Goal: Information Seeking & Learning: Check status

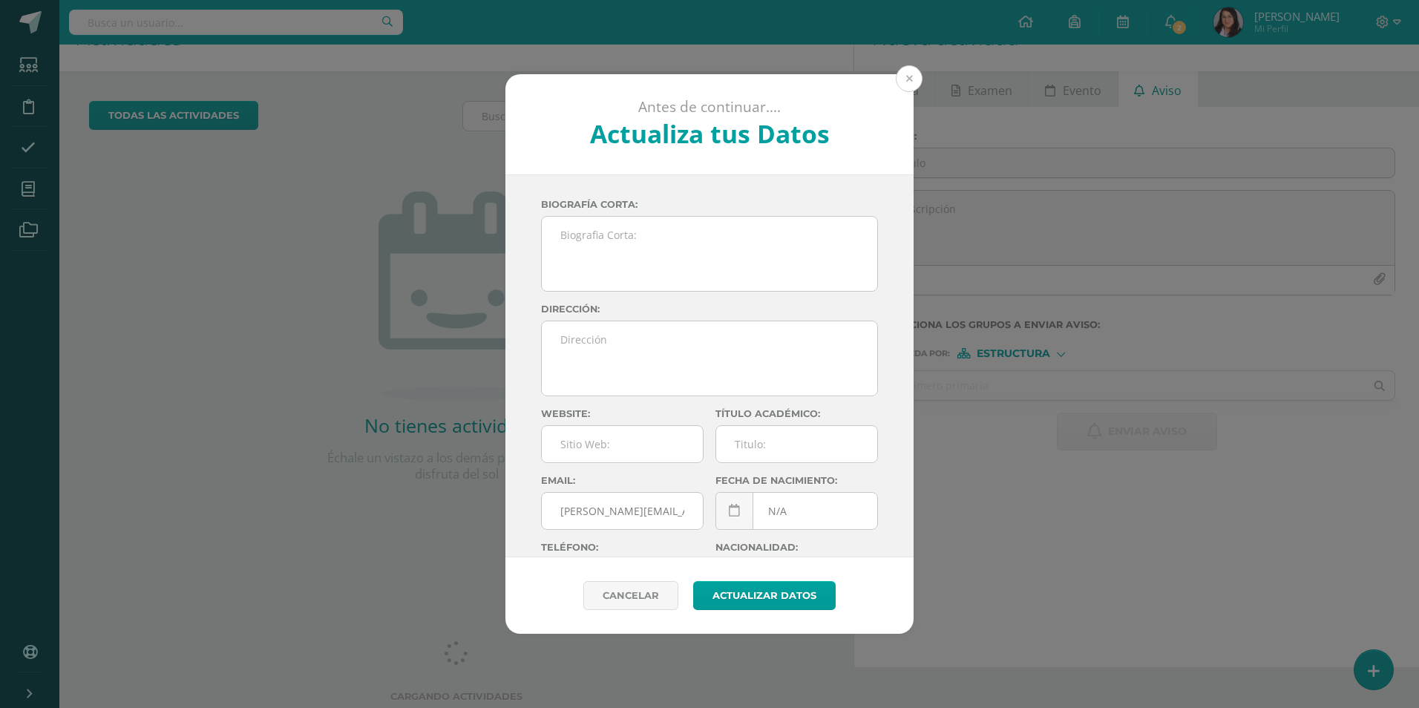
click at [909, 82] on button at bounding box center [909, 78] width 27 height 27
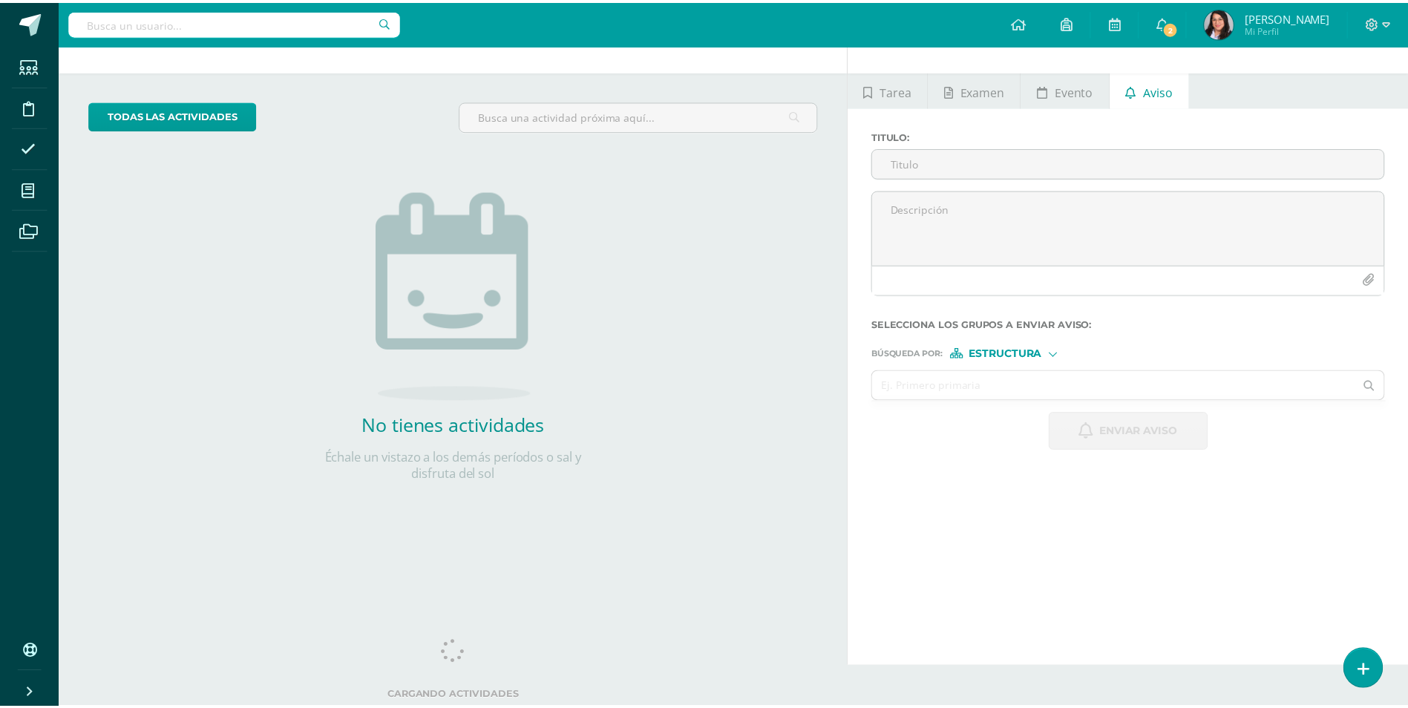
scroll to position [41, 0]
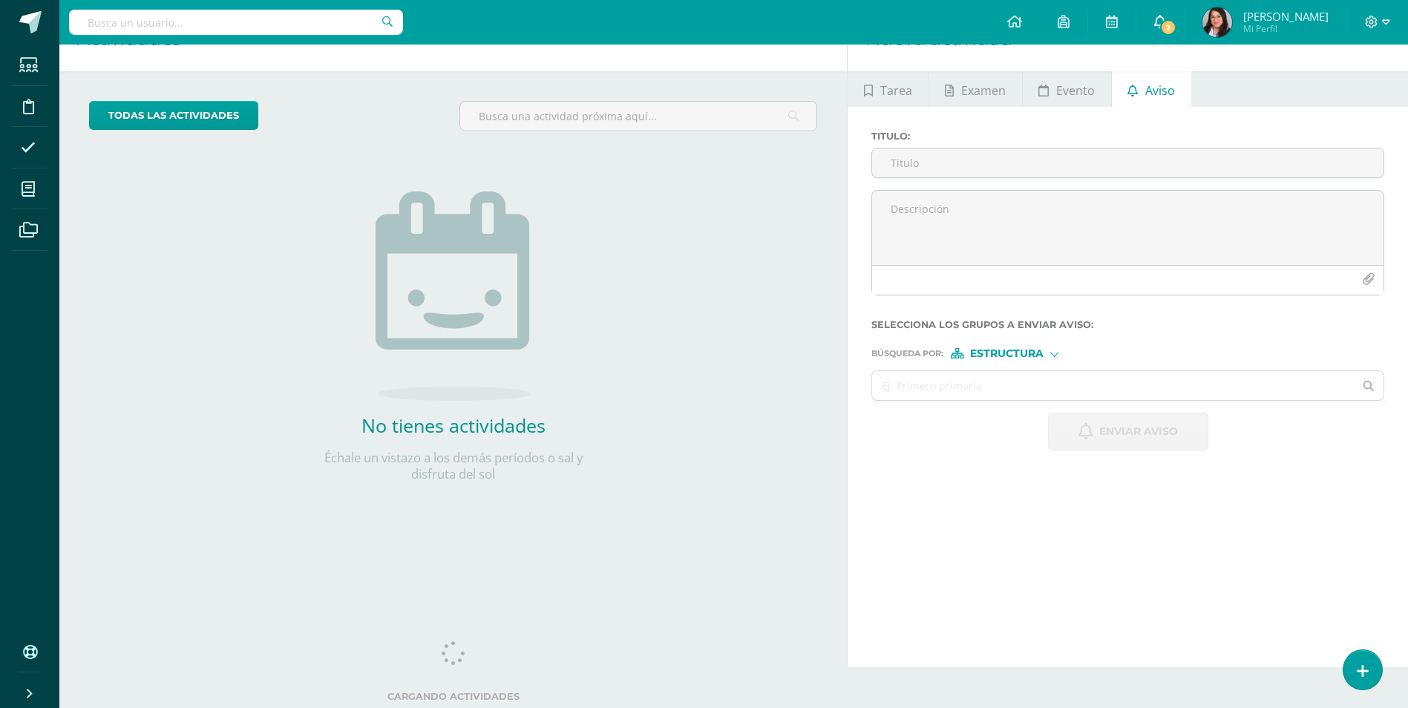
click at [1171, 30] on span "2" at bounding box center [1168, 27] width 16 height 16
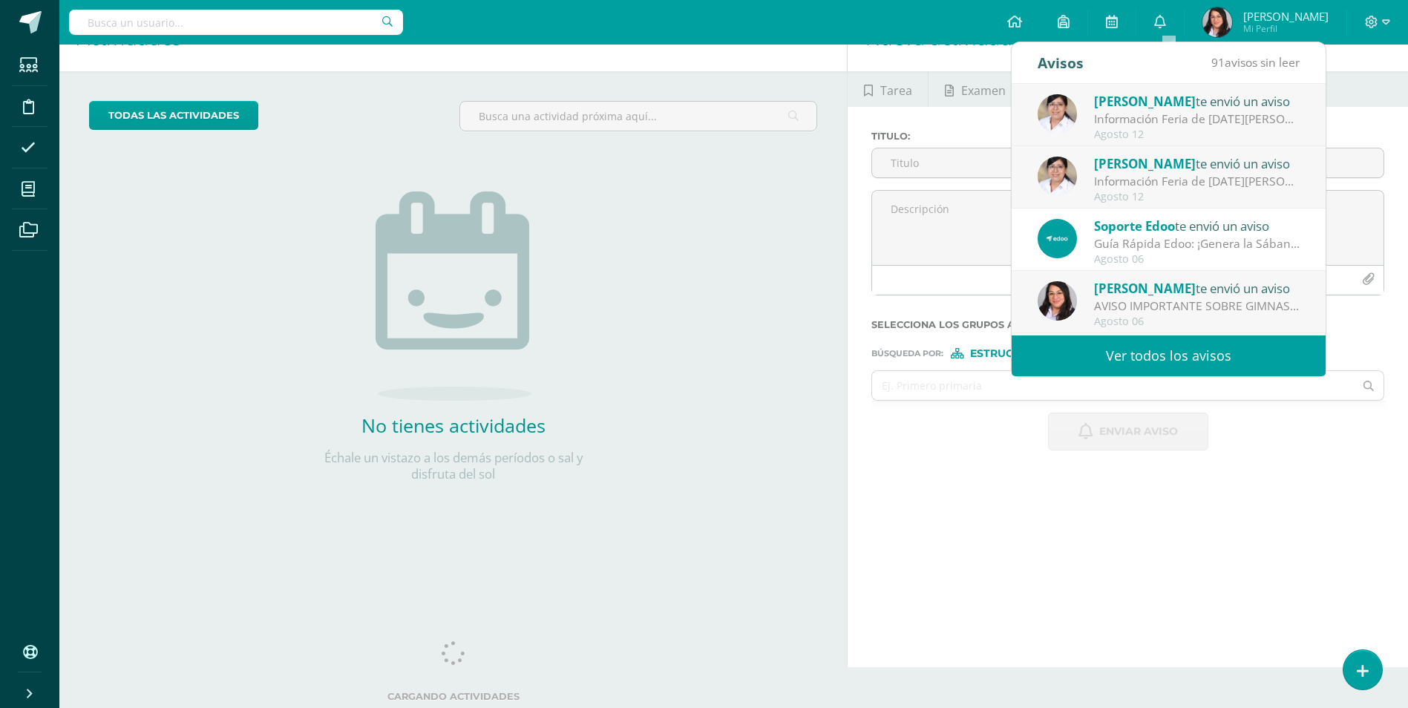
click at [1184, 178] on div "Información Feria de [DATE][PERSON_NAME] : Buena tarde, les compartimos informa…" at bounding box center [1197, 181] width 206 height 17
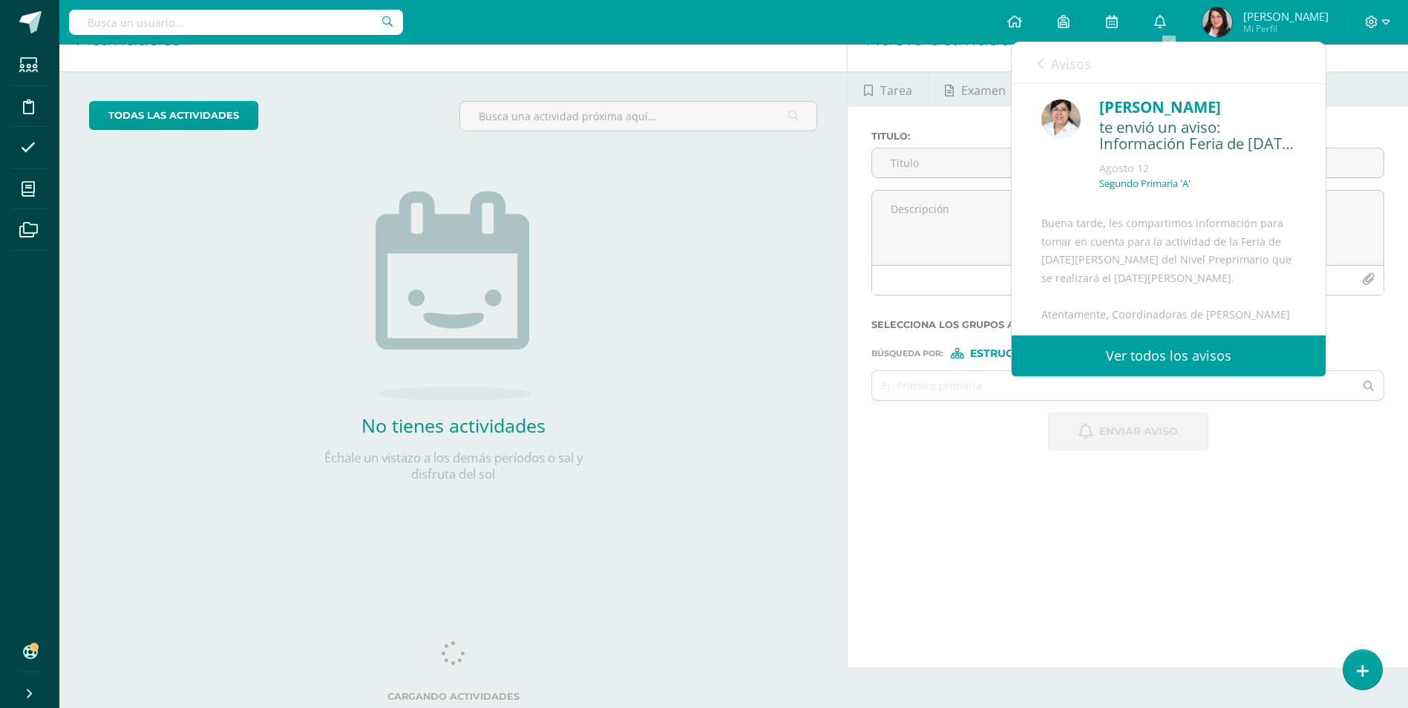
scroll to position [0, 0]
drag, startPoint x: 1034, startPoint y: 71, endPoint x: 1042, endPoint y: 74, distance: 9.0
click at [1035, 68] on div "Avisos 90 avisos sin leer Avisos" at bounding box center [1169, 63] width 314 height 42
click at [1047, 63] on link "Avisos" at bounding box center [1064, 63] width 53 height 42
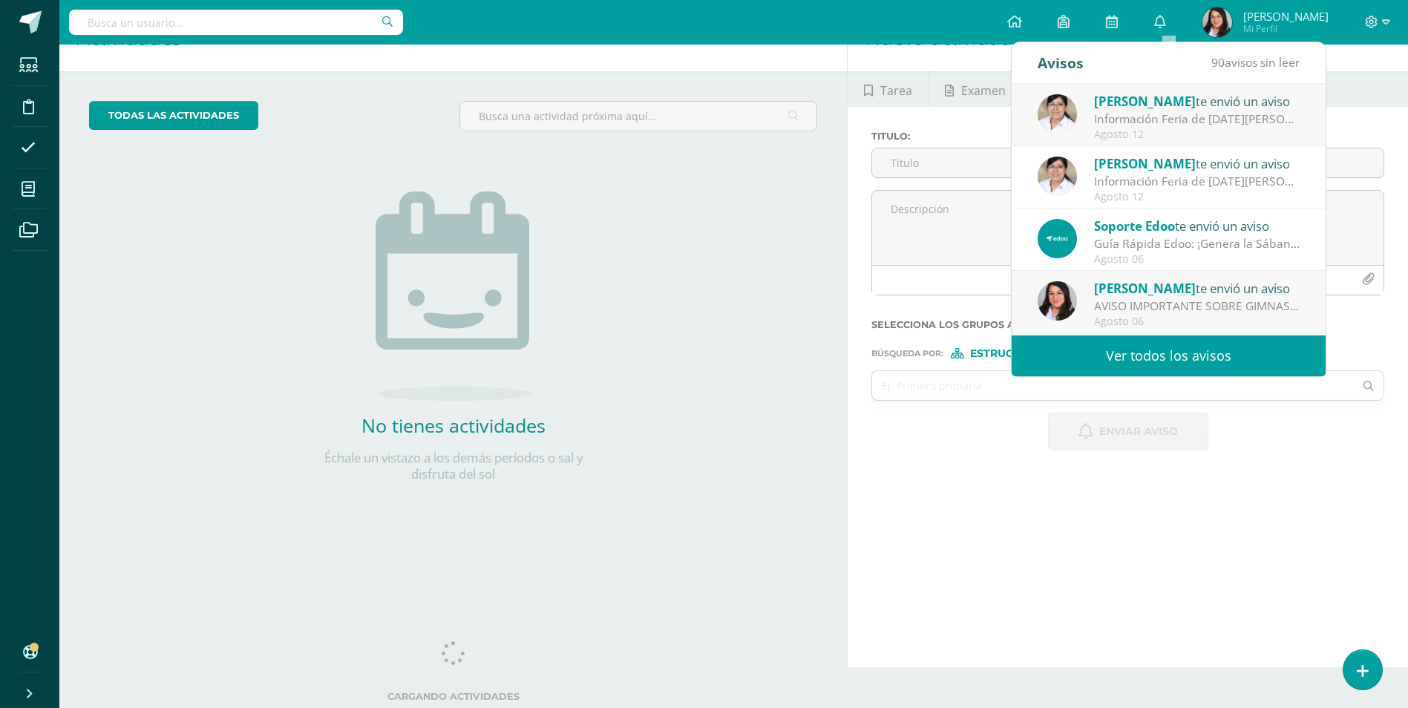
click at [1153, 107] on span "[PERSON_NAME]" at bounding box center [1145, 101] width 102 height 17
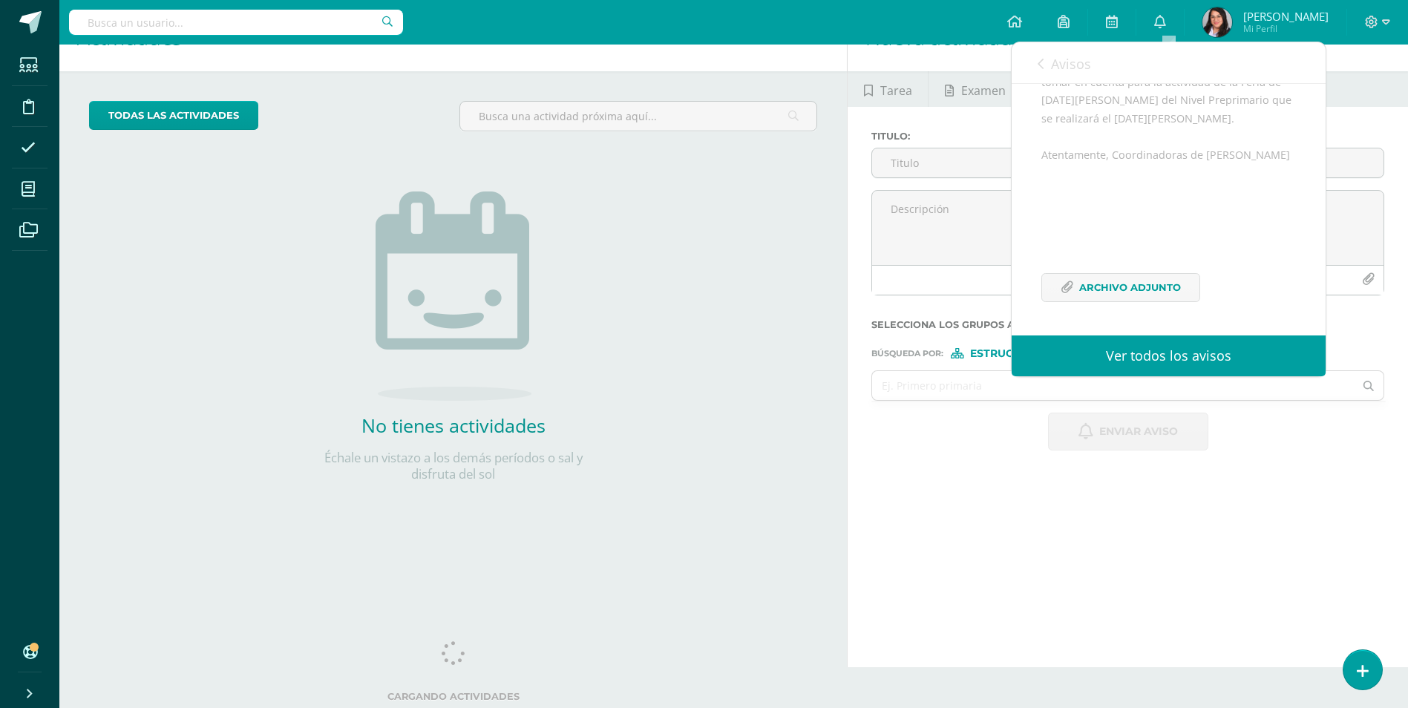
scroll to position [199, 0]
click at [1158, 275] on span "Archivo Adjunto" at bounding box center [1130, 287] width 102 height 27
